Goal: Transaction & Acquisition: Purchase product/service

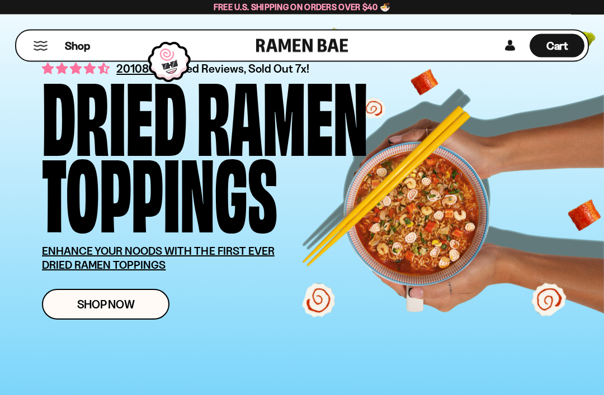
scroll to position [45, 0]
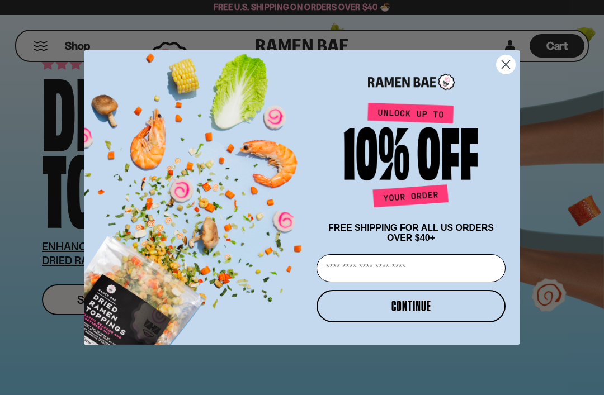
click at [462, 322] on button "CONTINUE" at bounding box center [410, 306] width 189 height 32
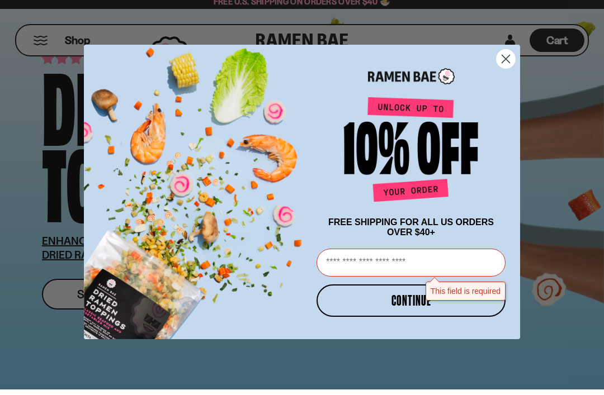
click at [507, 64] on circle "Close dialog" at bounding box center [505, 64] width 18 height 18
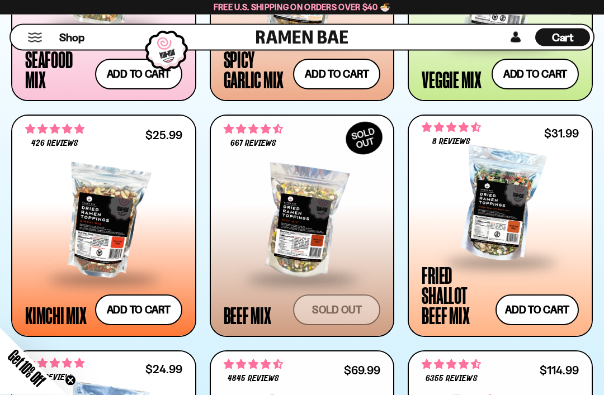
scroll to position [727, 0]
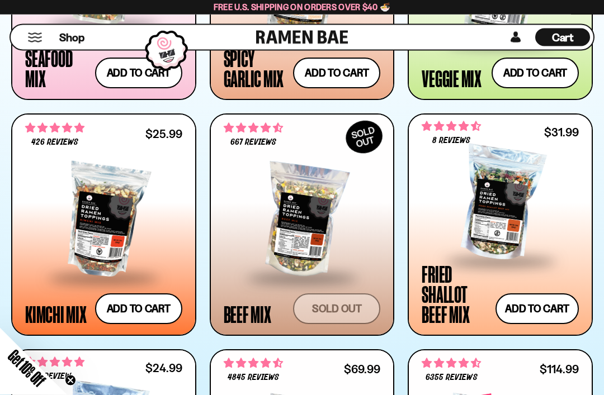
click at [512, 223] on div at bounding box center [499, 205] width 157 height 112
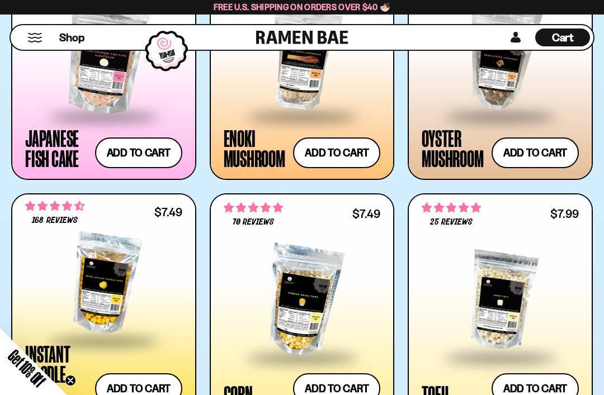
scroll to position [1355, 0]
click at [344, 151] on button "Add to cart Add — Regular price $7.49 Regular price Sale price $7.49 Unit price…" at bounding box center [336, 153] width 87 height 31
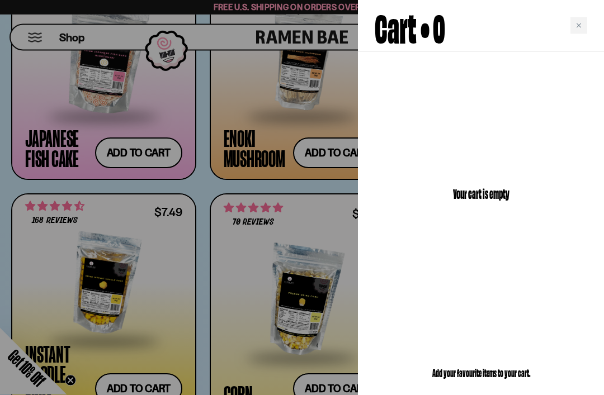
scroll to position [1355, 0]
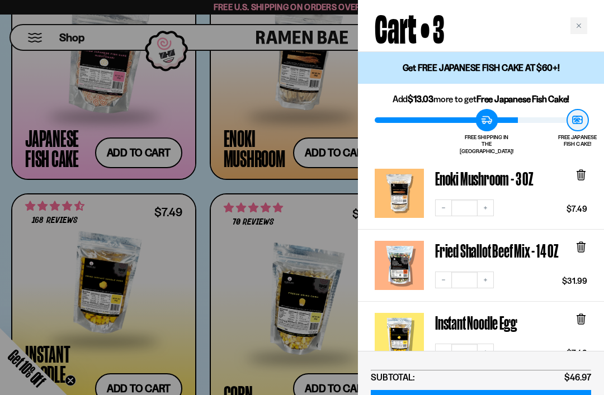
click at [260, 220] on div at bounding box center [302, 197] width 604 height 395
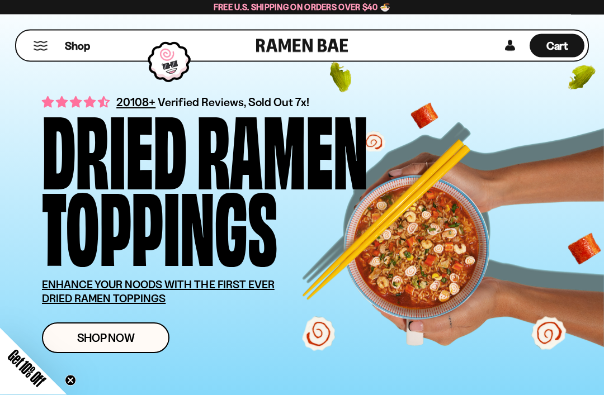
scroll to position [7, 0]
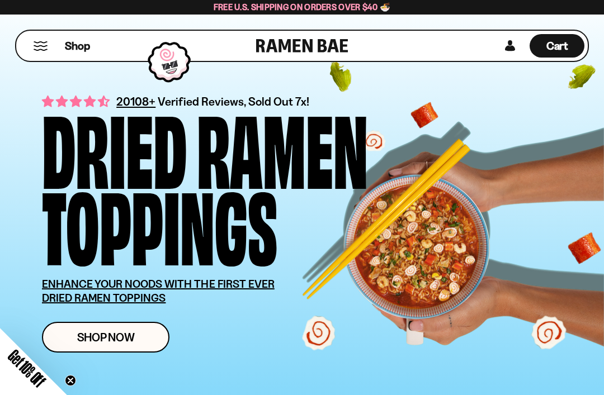
click at [560, 45] on span "Cart" at bounding box center [557, 45] width 22 height 13
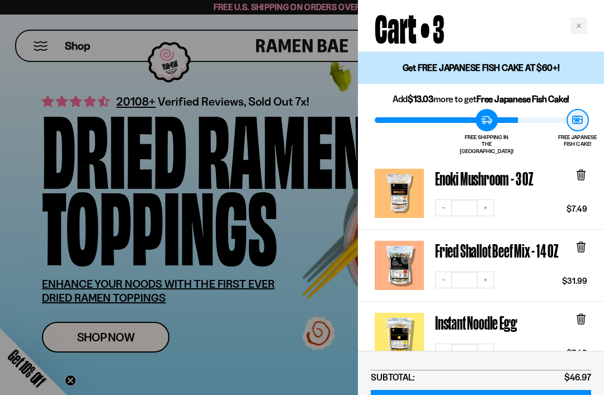
click at [578, 25] on icon "Close cart" at bounding box center [578, 25] width 4 height 4
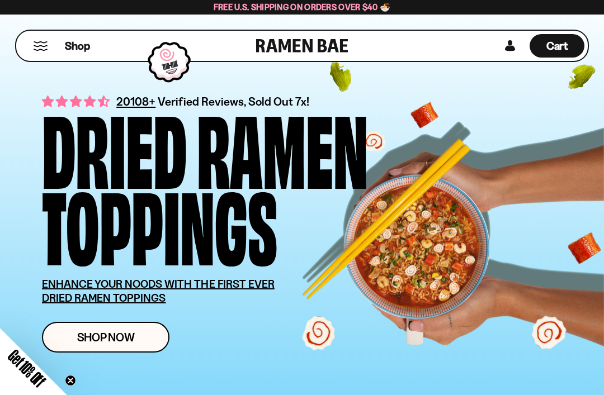
scroll to position [0, 0]
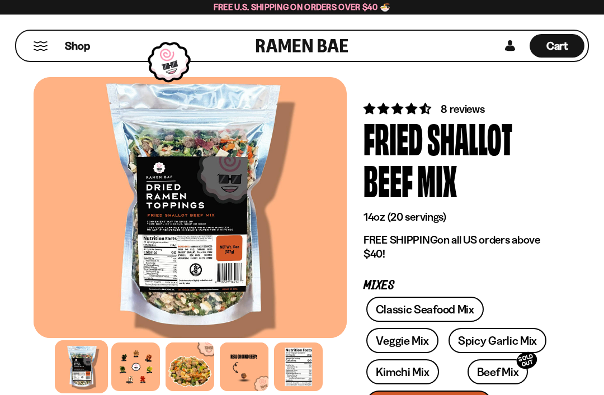
click at [150, 365] on div at bounding box center [135, 367] width 49 height 49
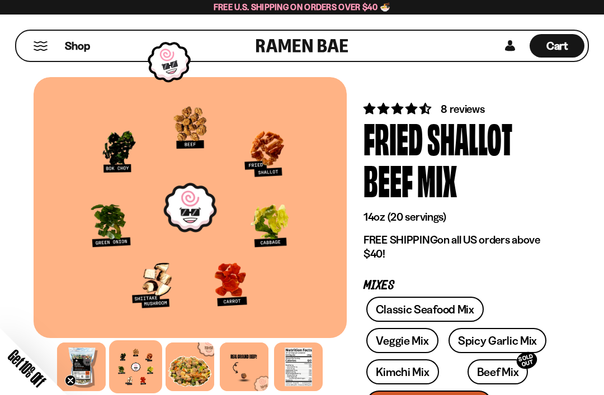
click at [186, 371] on div at bounding box center [189, 367] width 49 height 49
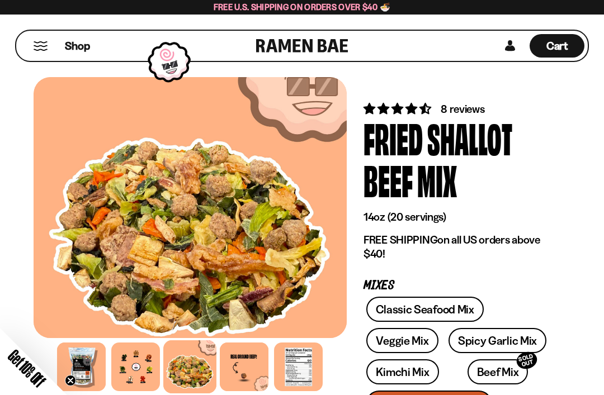
click at [251, 373] on div at bounding box center [244, 367] width 49 height 49
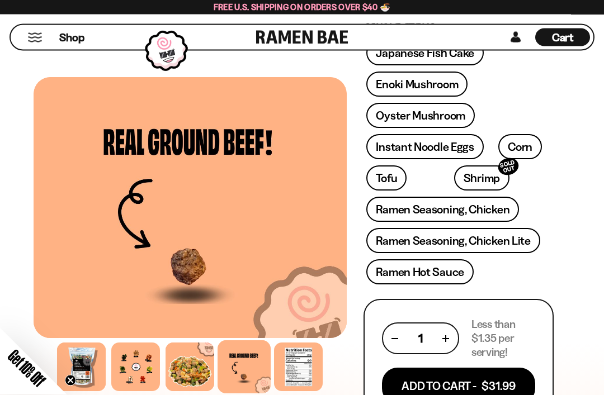
scroll to position [511, 0]
click at [443, 141] on link "Instant Noodle Eggs" at bounding box center [424, 146] width 117 height 25
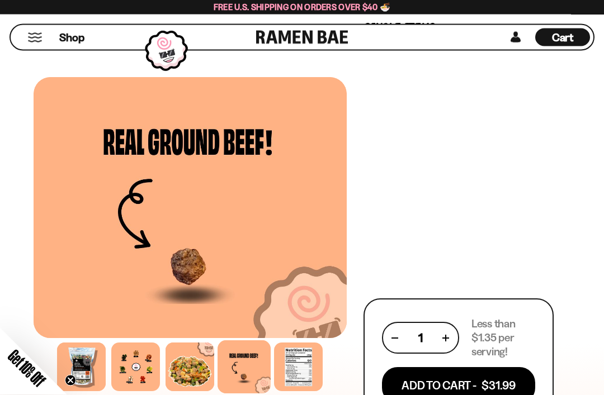
scroll to position [548, 0]
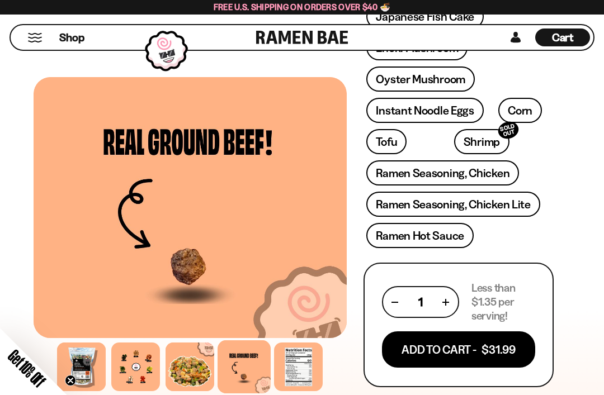
click at [492, 349] on button "Add To Cart - $31.99" at bounding box center [458, 349] width 153 height 36
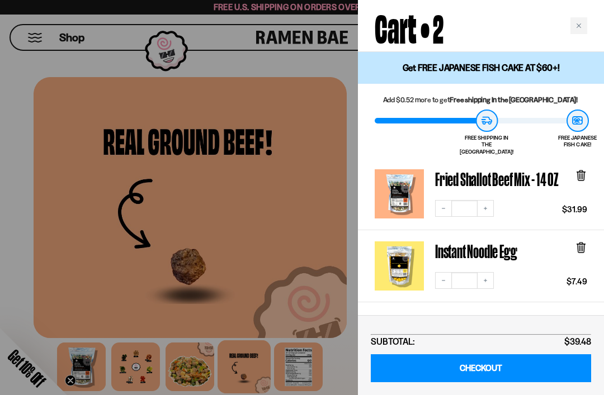
click at [322, 61] on div at bounding box center [302, 197] width 604 height 395
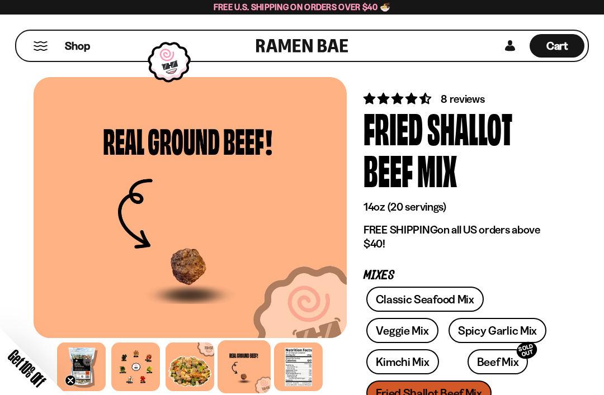
scroll to position [0, 0]
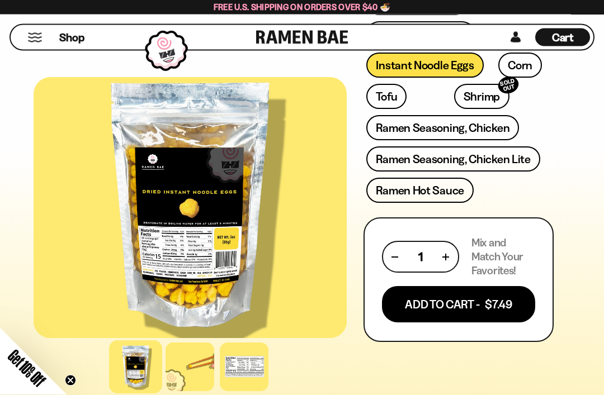
click at [476, 306] on button "Add To Cart - $7.49" at bounding box center [458, 305] width 153 height 36
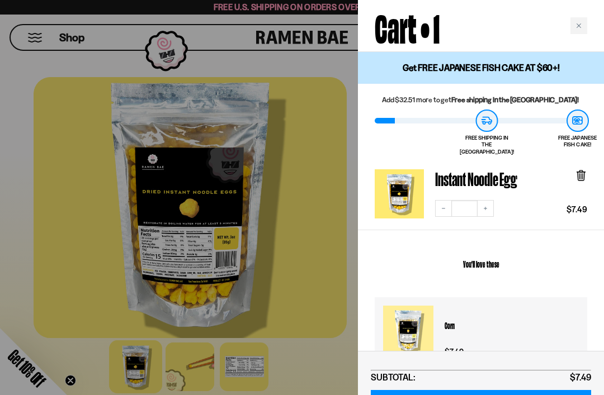
click at [580, 32] on div "Close cart" at bounding box center [578, 25] width 17 height 17
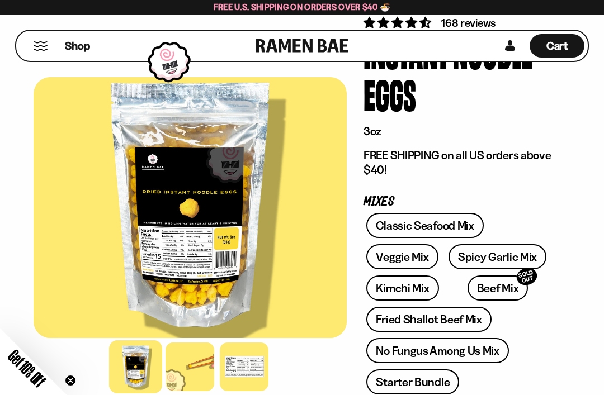
scroll to position [50, 0]
